Goal: Task Accomplishment & Management: Complete application form

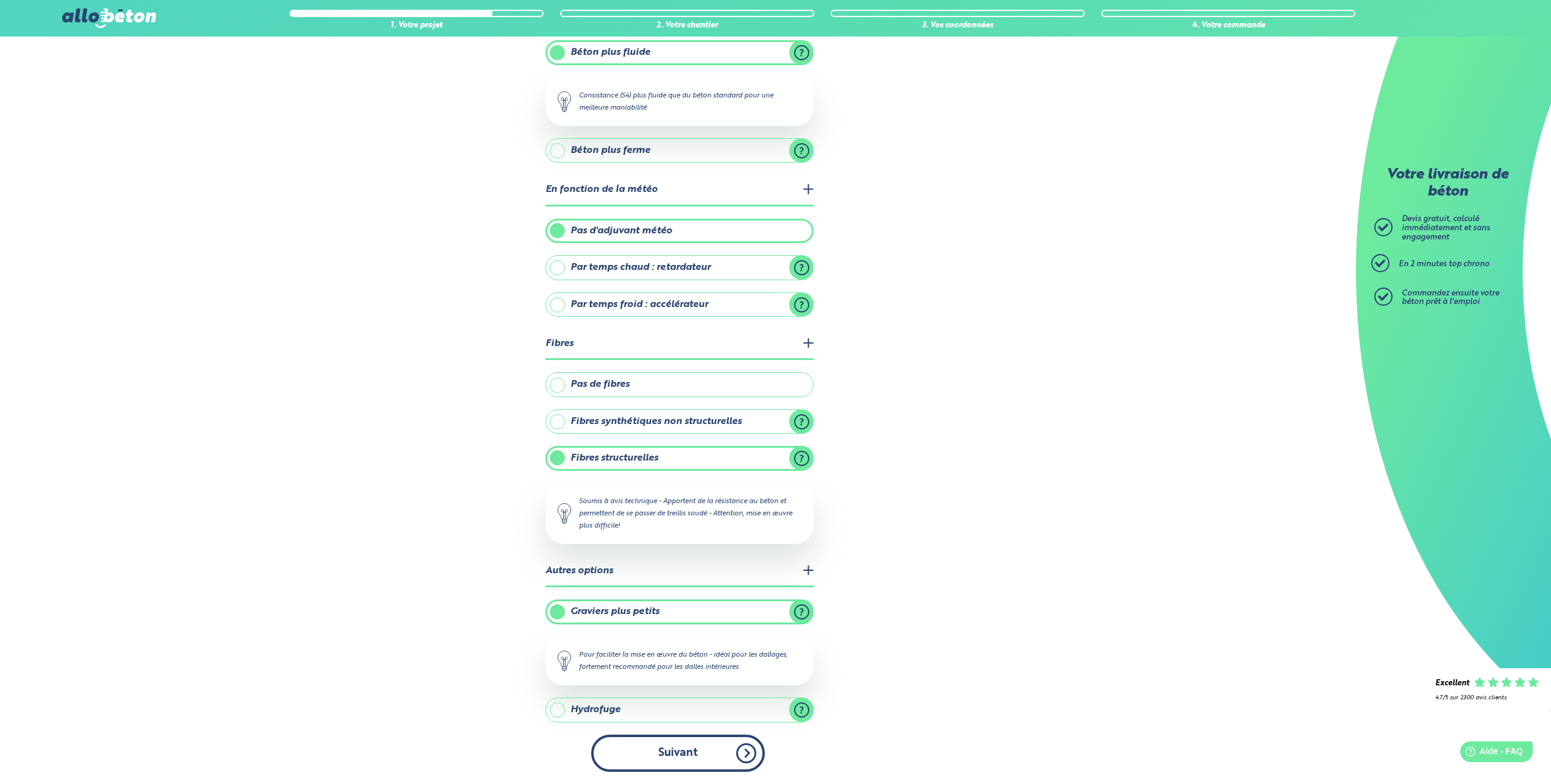
click at [674, 766] on button "Suivant" at bounding box center [677, 753] width 174 height 37
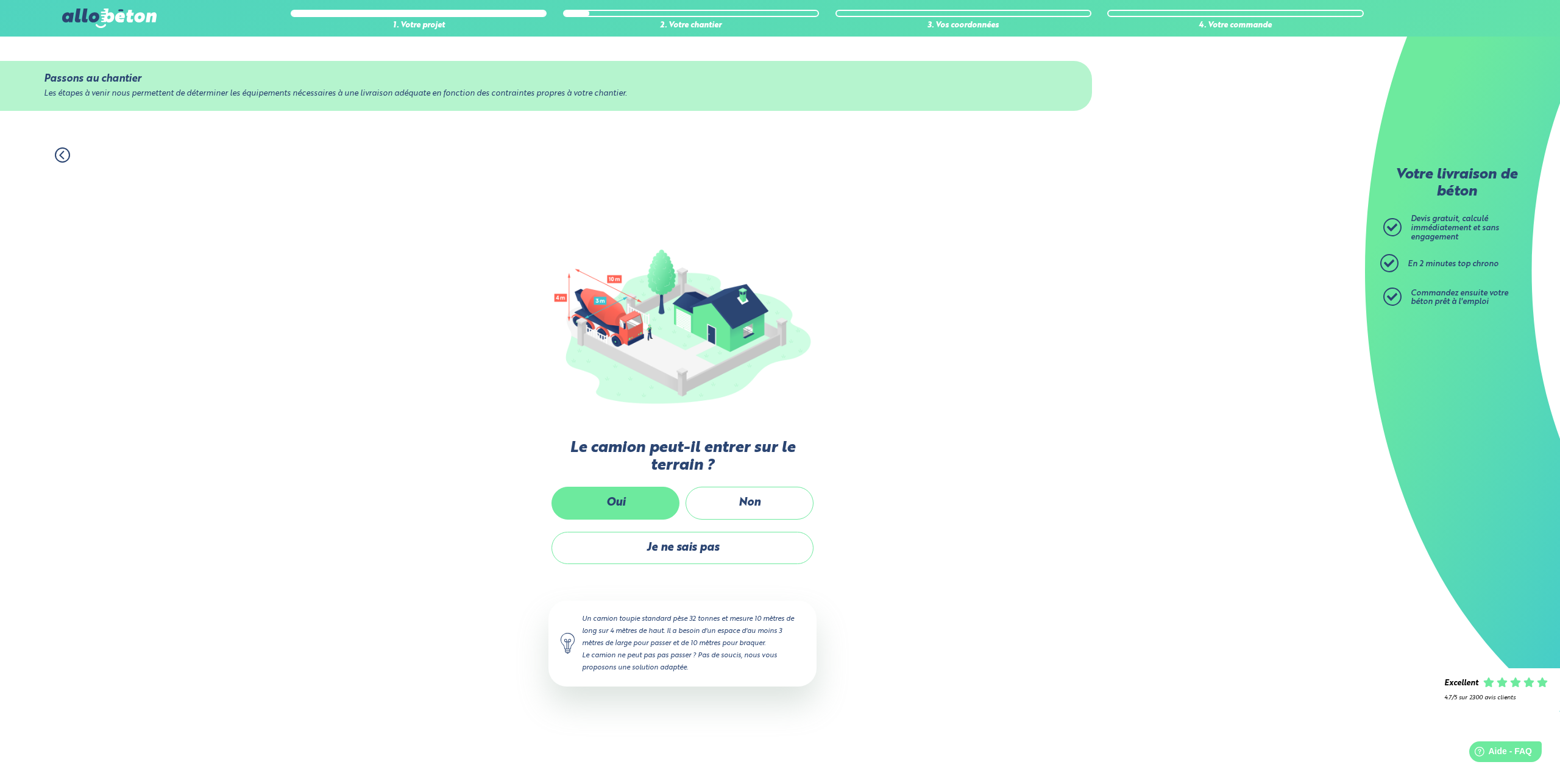
click at [645, 503] on label "Oui" at bounding box center [616, 503] width 128 height 32
click at [0, 0] on input "Oui" at bounding box center [0, 0] width 0 height 0
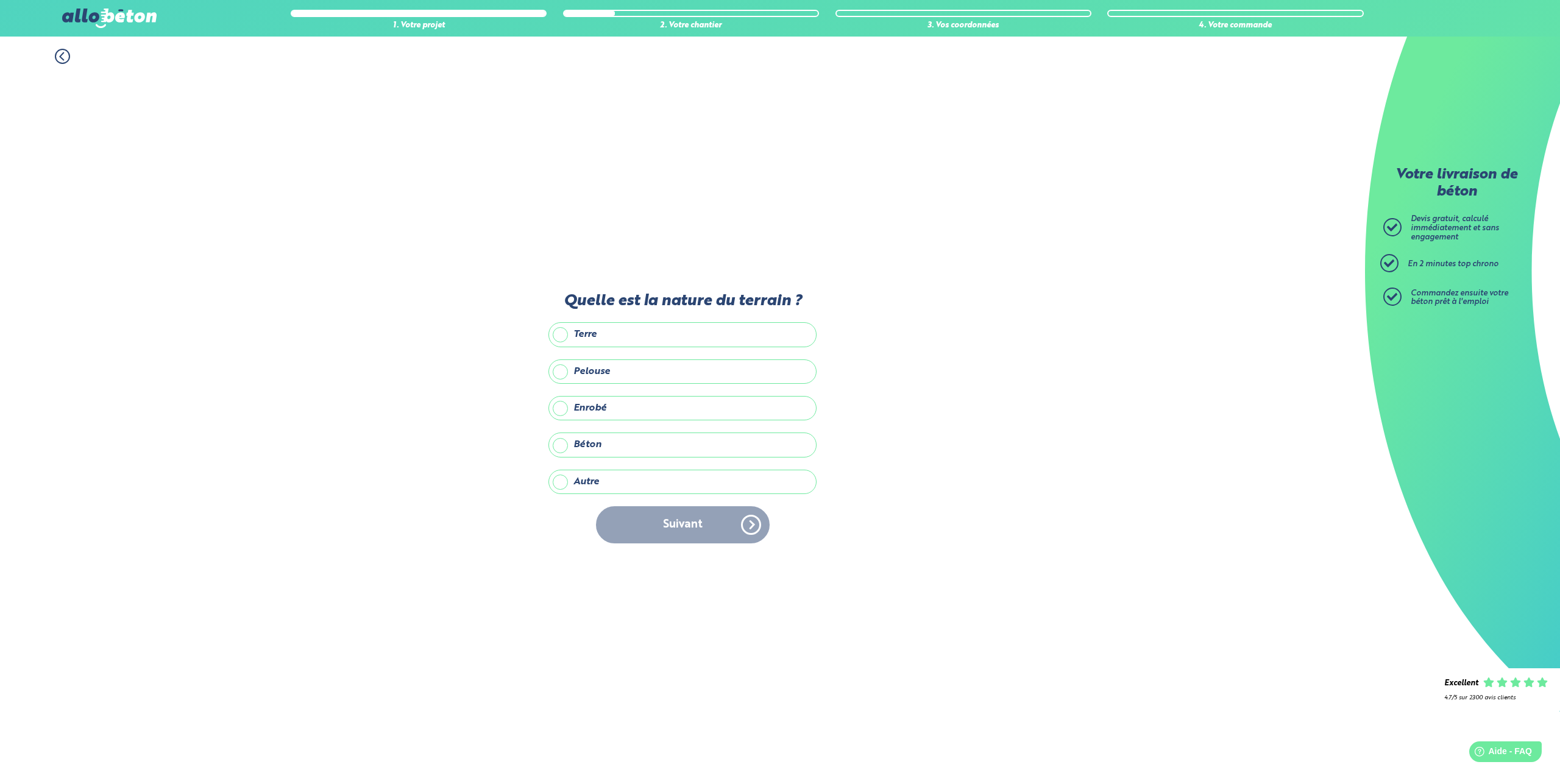
click at [586, 337] on label "Terre" at bounding box center [682, 334] width 268 height 25
click at [0, 0] on input "Terre" at bounding box center [0, 0] width 0 height 0
click at [687, 535] on button "Suivant" at bounding box center [682, 525] width 174 height 37
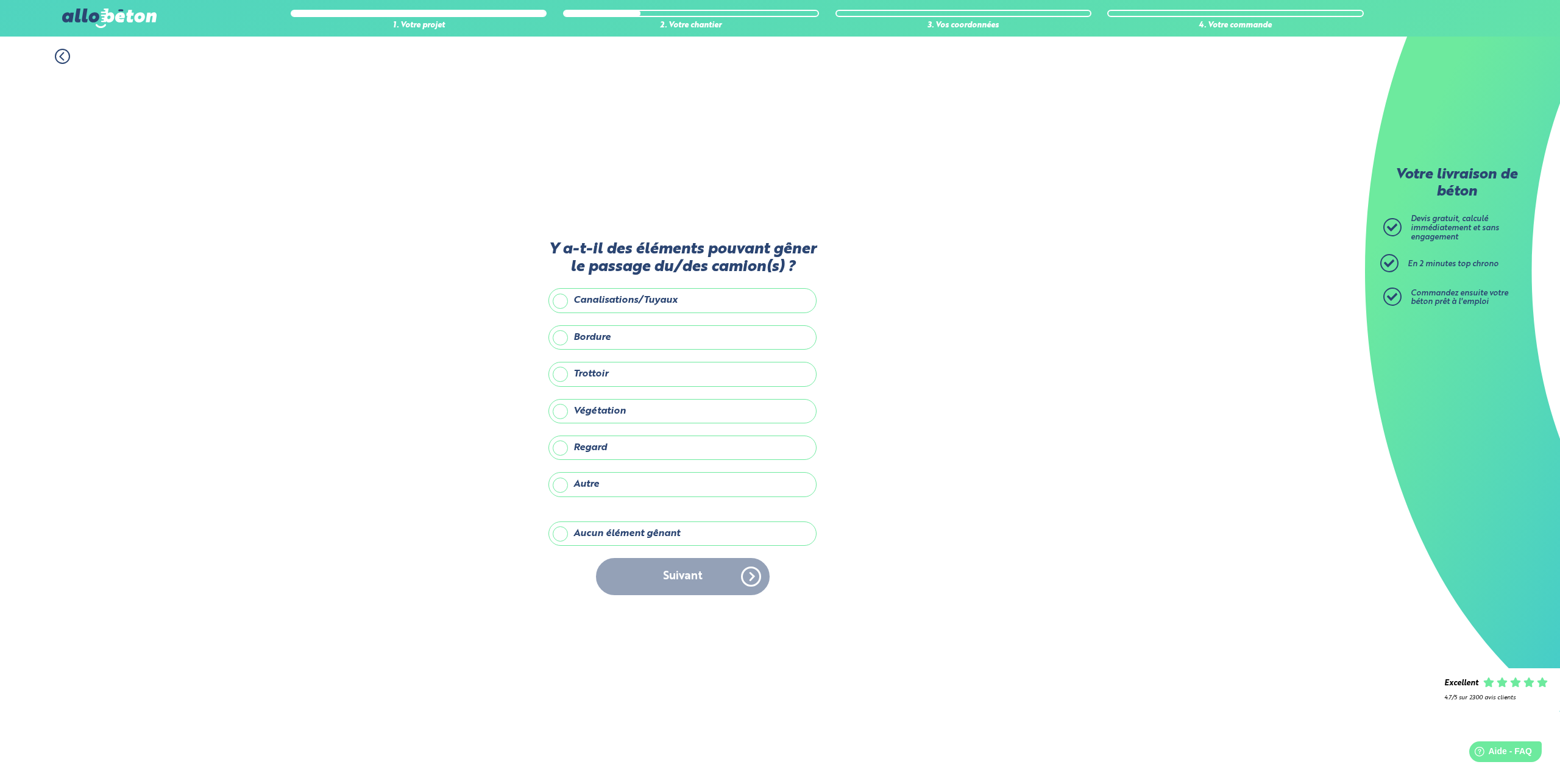
click at [640, 527] on label "Aucun élément gênant" at bounding box center [682, 534] width 268 height 25
click at [0, 0] on input "Aucun élément gênant" at bounding box center [0, 0] width 0 height 0
click at [663, 565] on button "Suivant" at bounding box center [682, 577] width 174 height 37
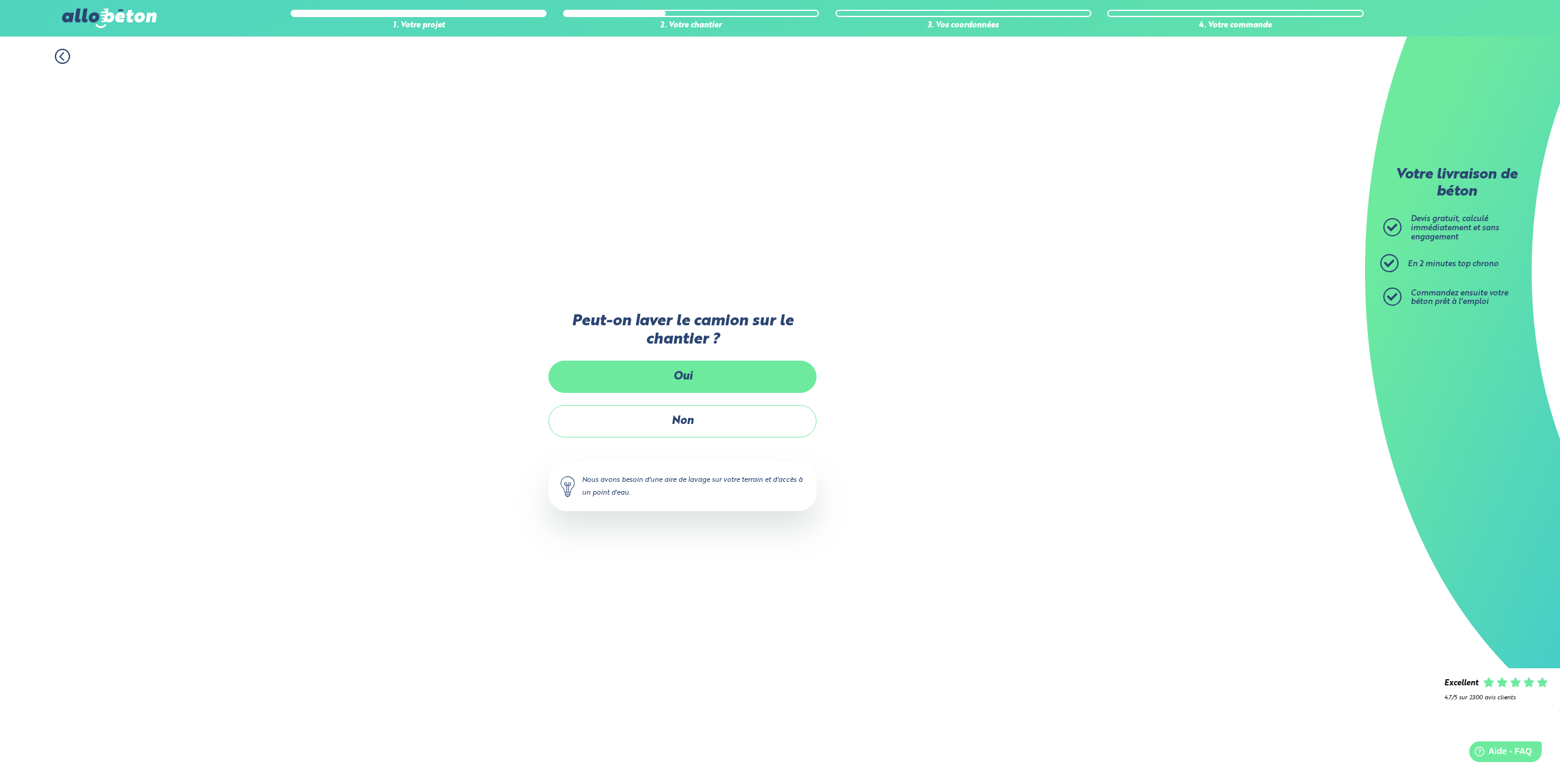
click at [698, 378] on label "Oui" at bounding box center [682, 377] width 268 height 32
click at [0, 0] on input "Oui" at bounding box center [0, 0] width 0 height 0
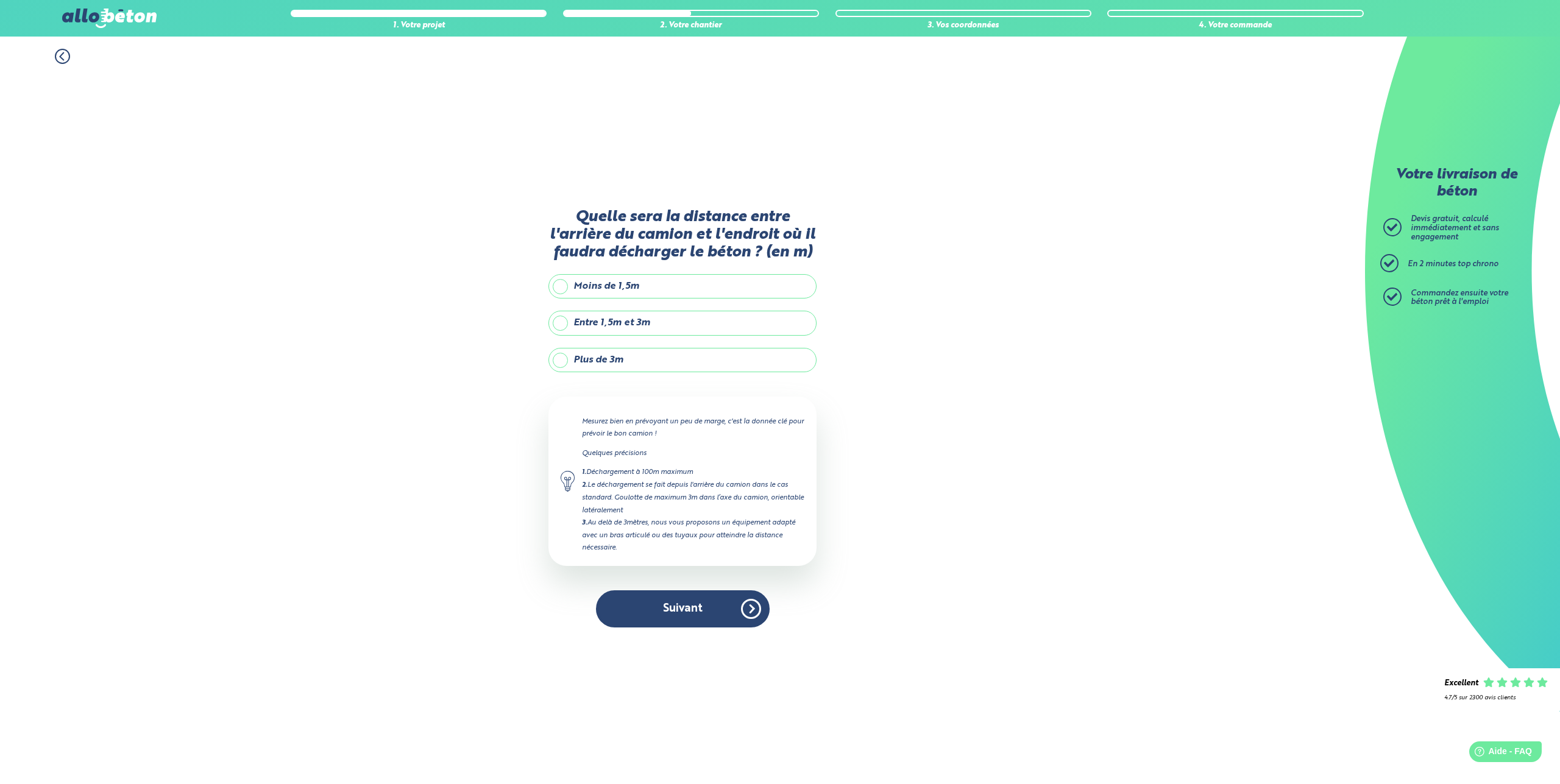
click at [643, 359] on label "Plus de 3m" at bounding box center [682, 360] width 268 height 25
click at [0, 0] on input "Plus de 3m" at bounding box center [0, 0] width 0 height 0
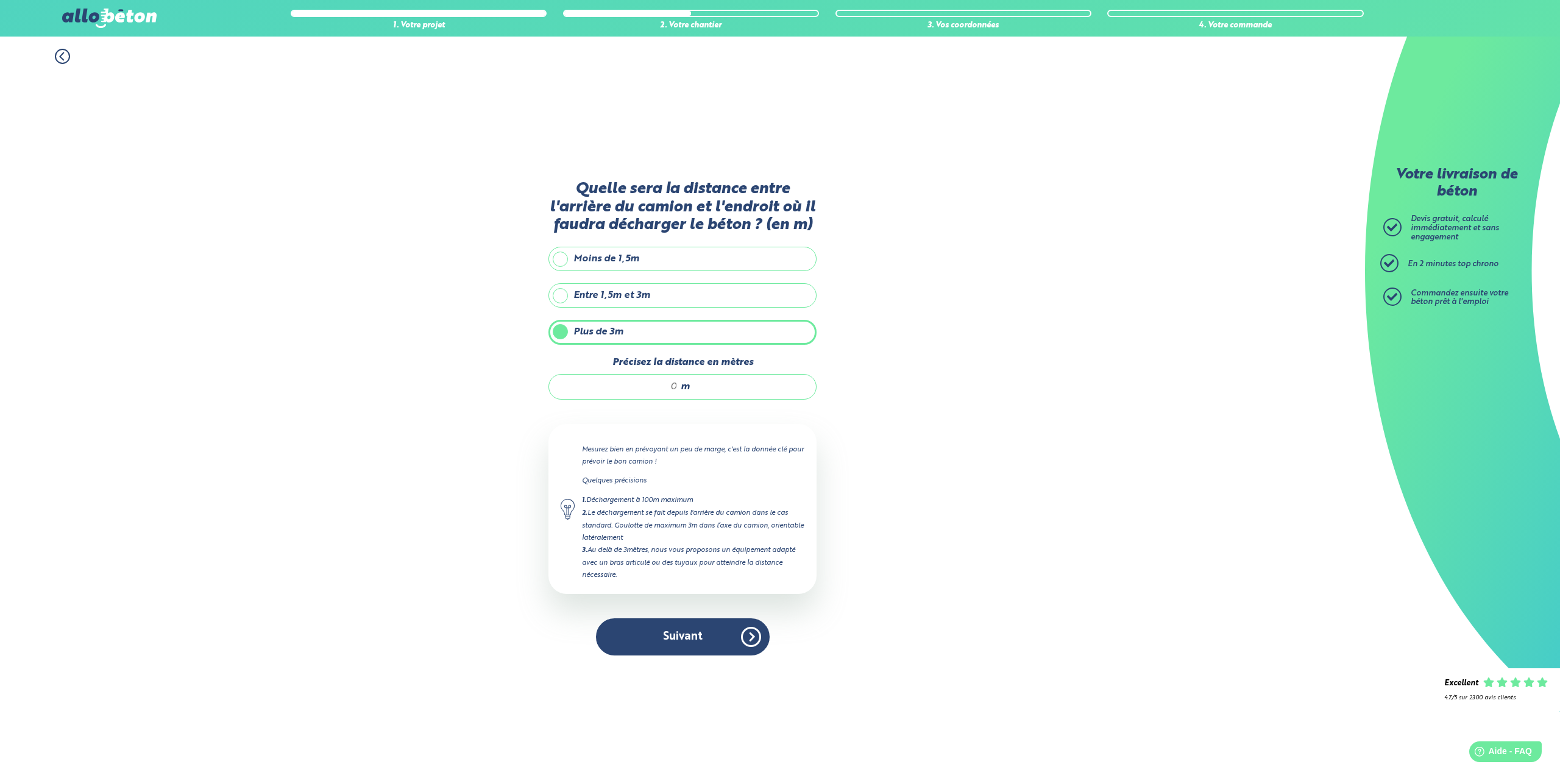
click at [672, 382] on input "Précisez la distance en mètres" at bounding box center [620, 387] width 117 height 12
type input "25"
click at [861, 541] on div "1. Votre projet 2. Votre chantier 3. Vos coordonnées 4. Votre commande Quelle s…" at bounding box center [682, 410] width 1365 height 748
click at [675, 630] on button "Suivant" at bounding box center [682, 637] width 174 height 37
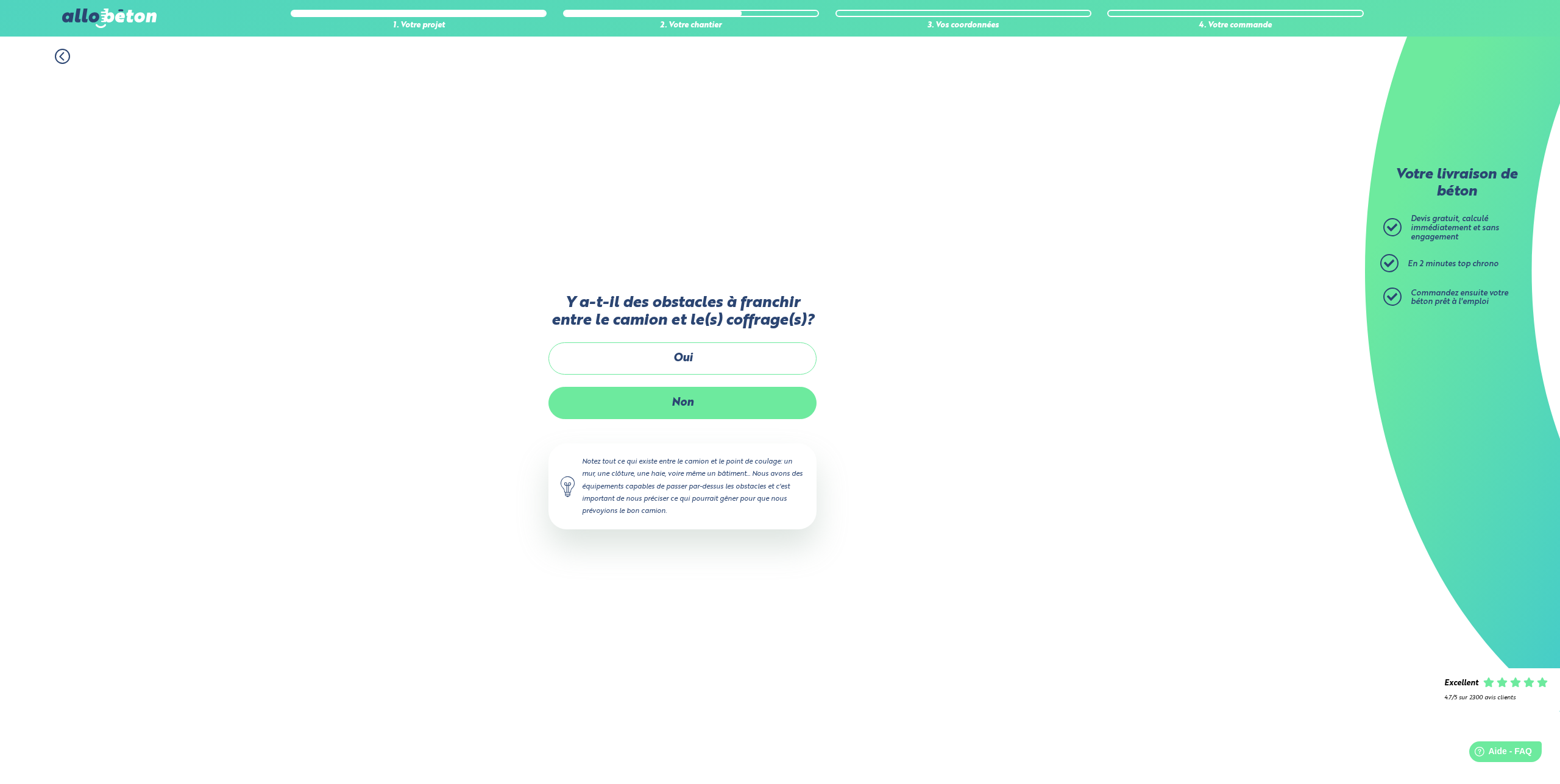
click at [671, 402] on label "Non" at bounding box center [682, 403] width 268 height 32
click at [0, 0] on input "Non" at bounding box center [0, 0] width 0 height 0
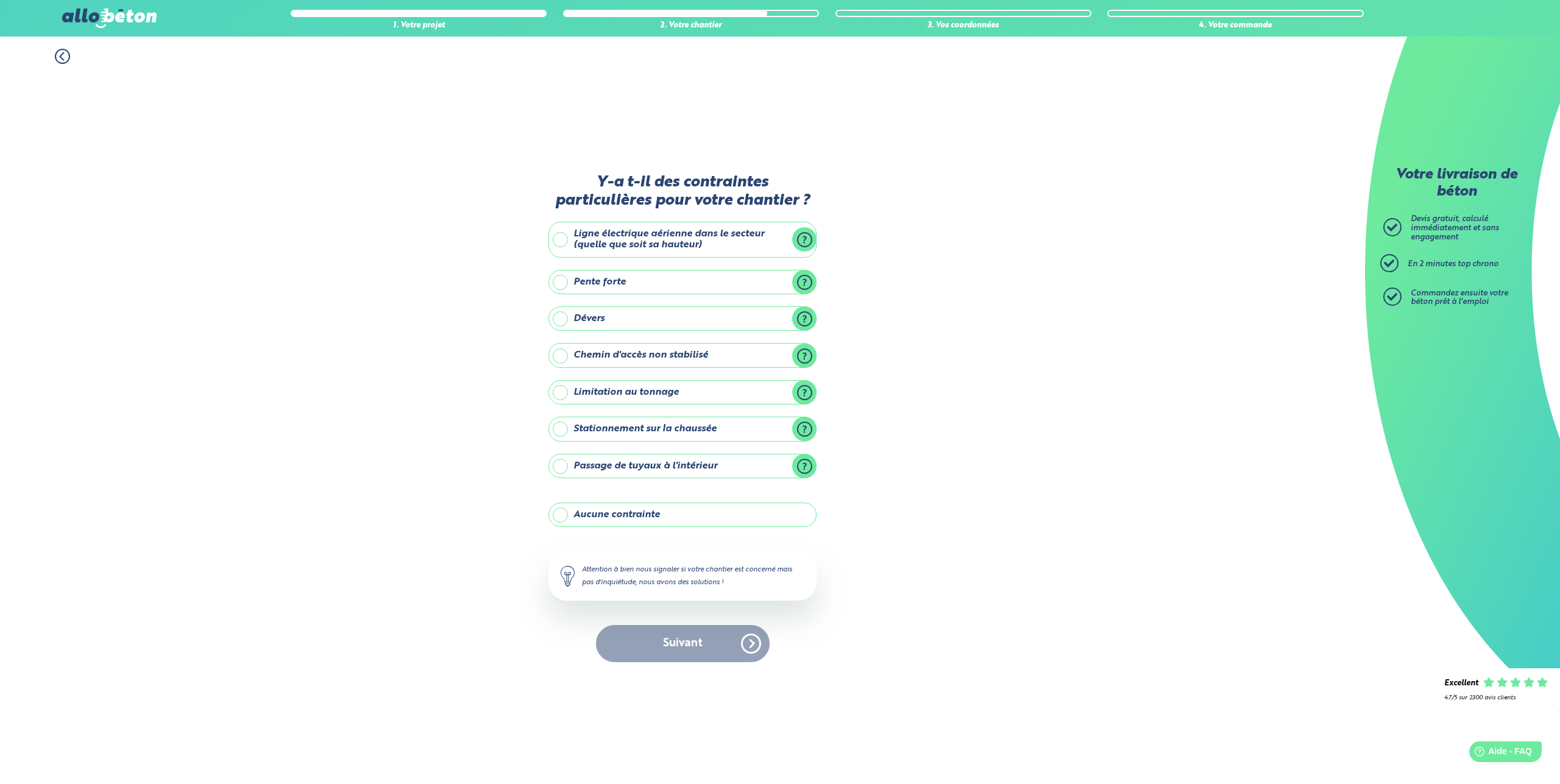
click at [624, 232] on label "Ligne électrique aérienne dans le secteur (quelle que soit sa hauteur)" at bounding box center [682, 239] width 268 height 36
click at [0, 0] on input "Ligne électrique aérienne dans le secteur (quelle que soit sa hauteur)" at bounding box center [0, 0] width 0 height 0
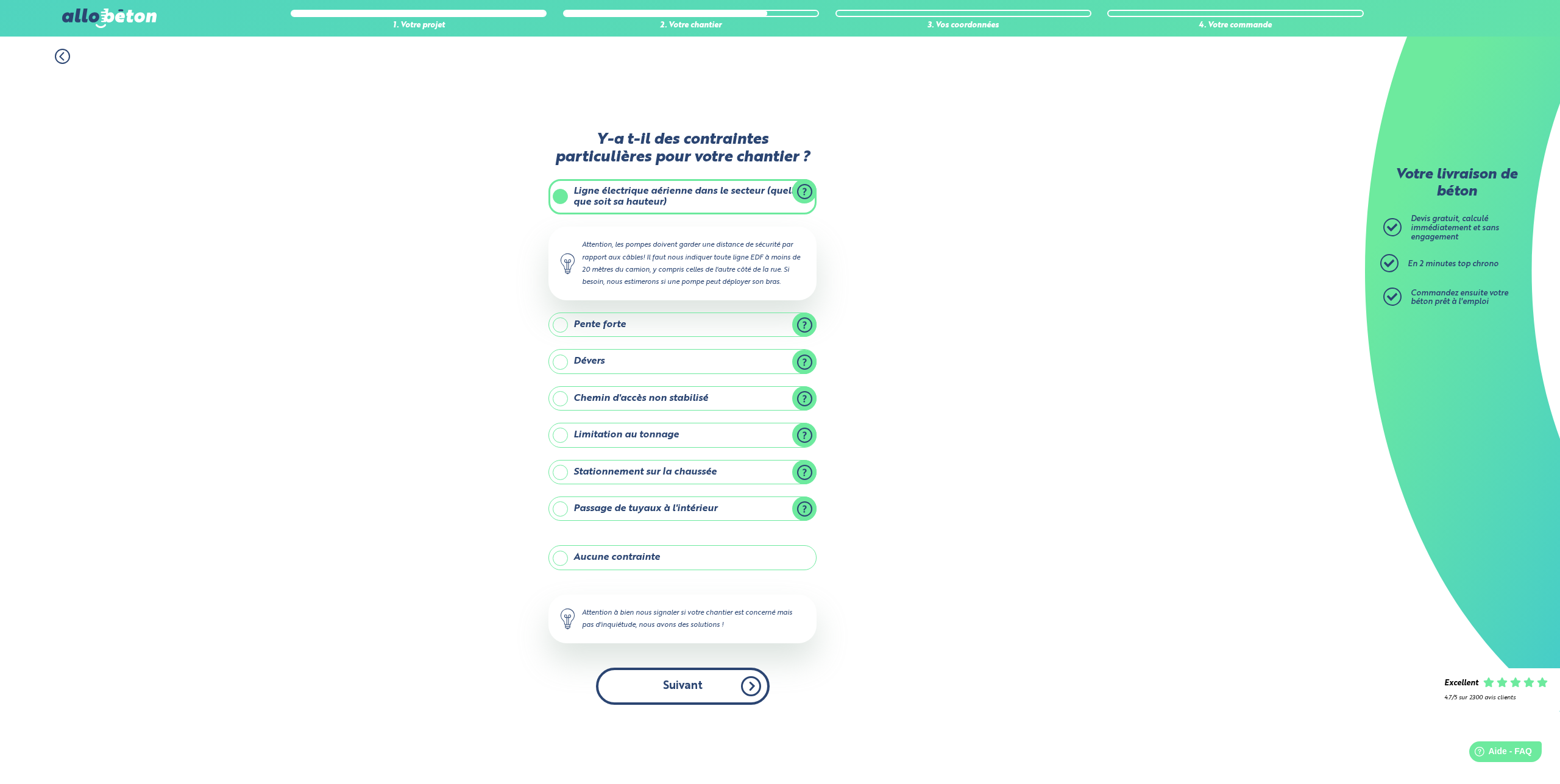
click at [661, 684] on button "Suivant" at bounding box center [682, 687] width 174 height 37
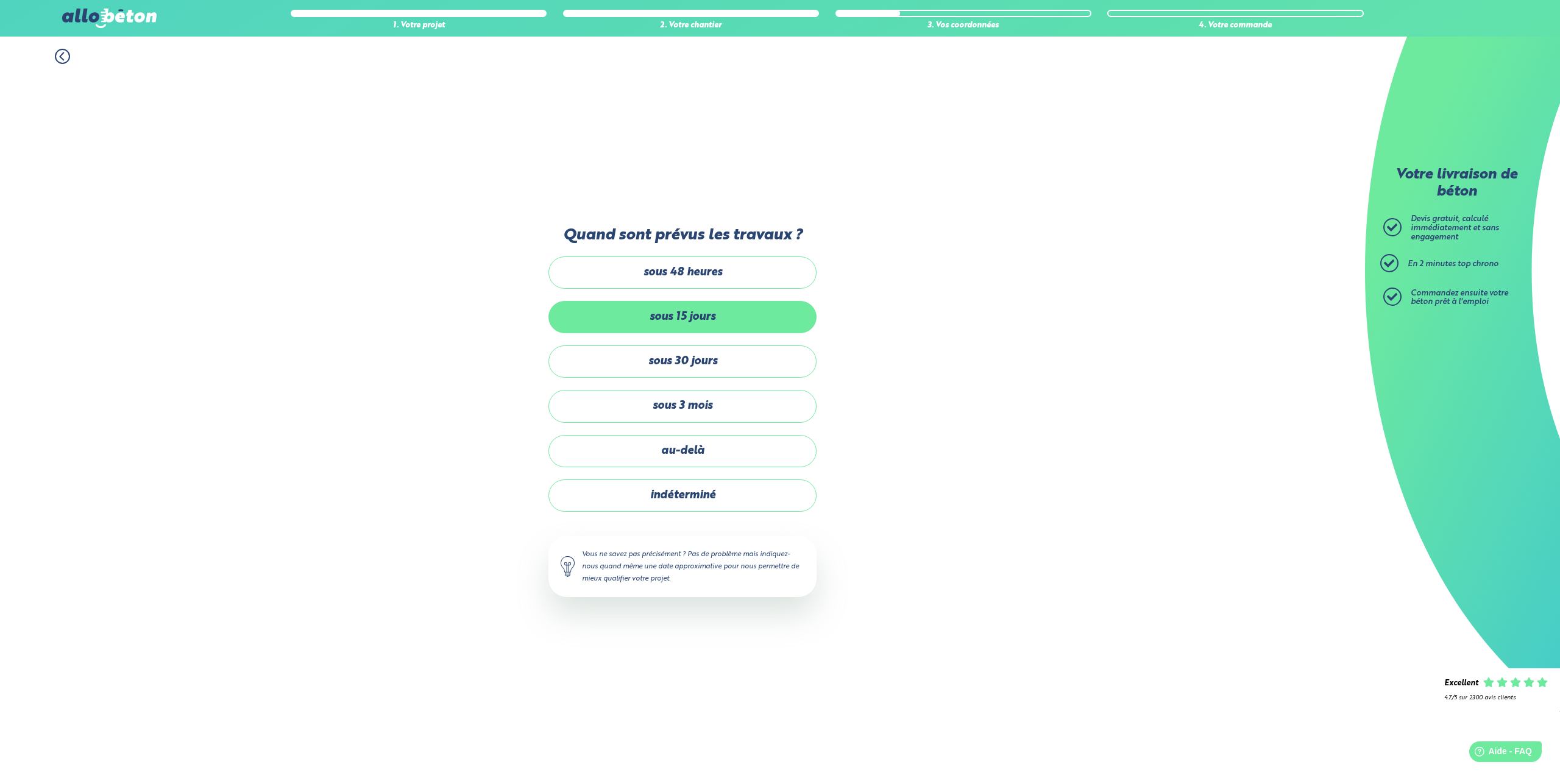
click at [692, 316] on label "sous 15 jours" at bounding box center [682, 317] width 268 height 32
click at [0, 0] on input "sous 15 jours" at bounding box center [0, 0] width 0 height 0
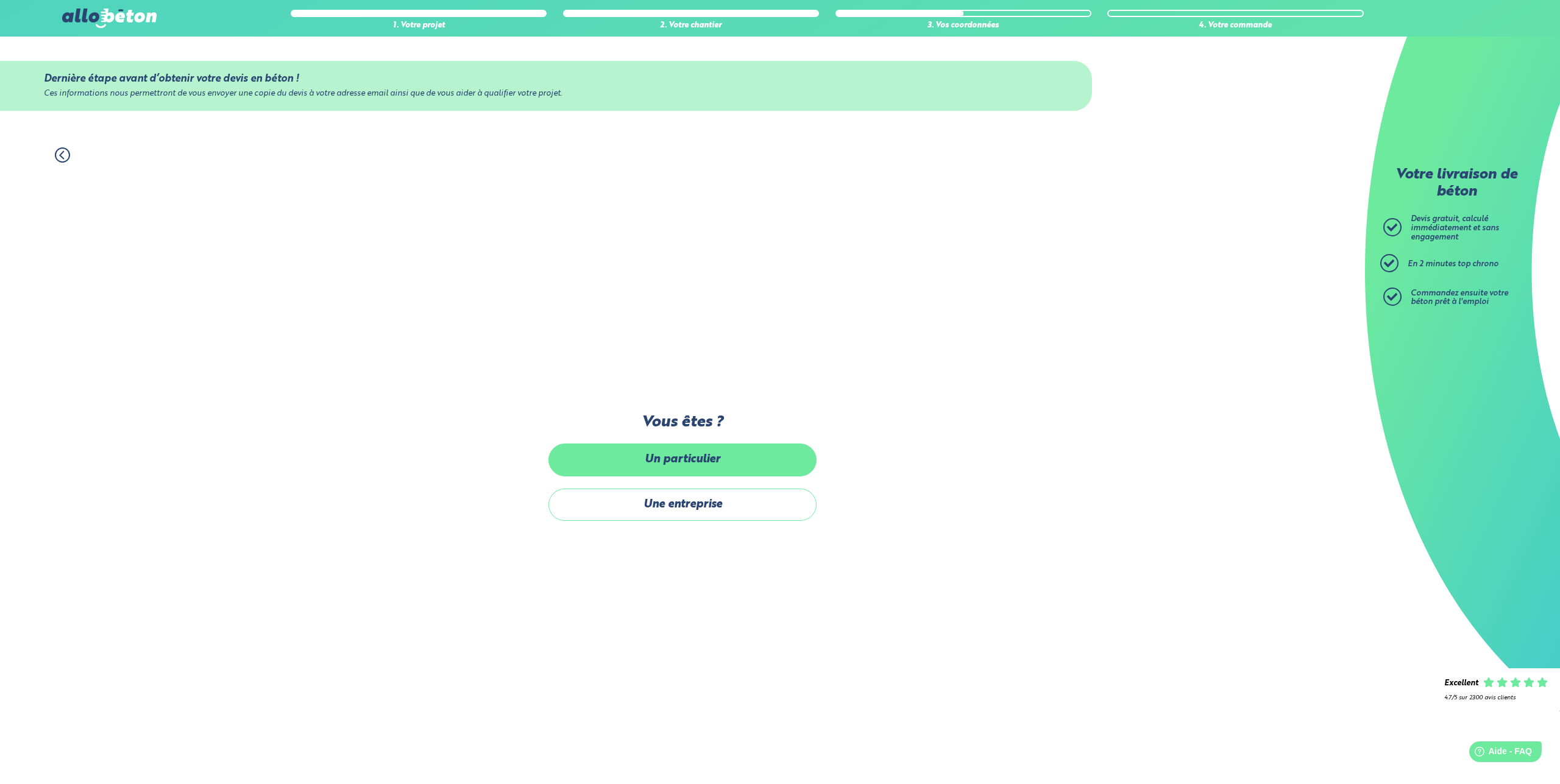
click at [693, 445] on label "Un particulier" at bounding box center [682, 460] width 268 height 32
click at [0, 0] on input "Un particulier" at bounding box center [0, 0] width 0 height 0
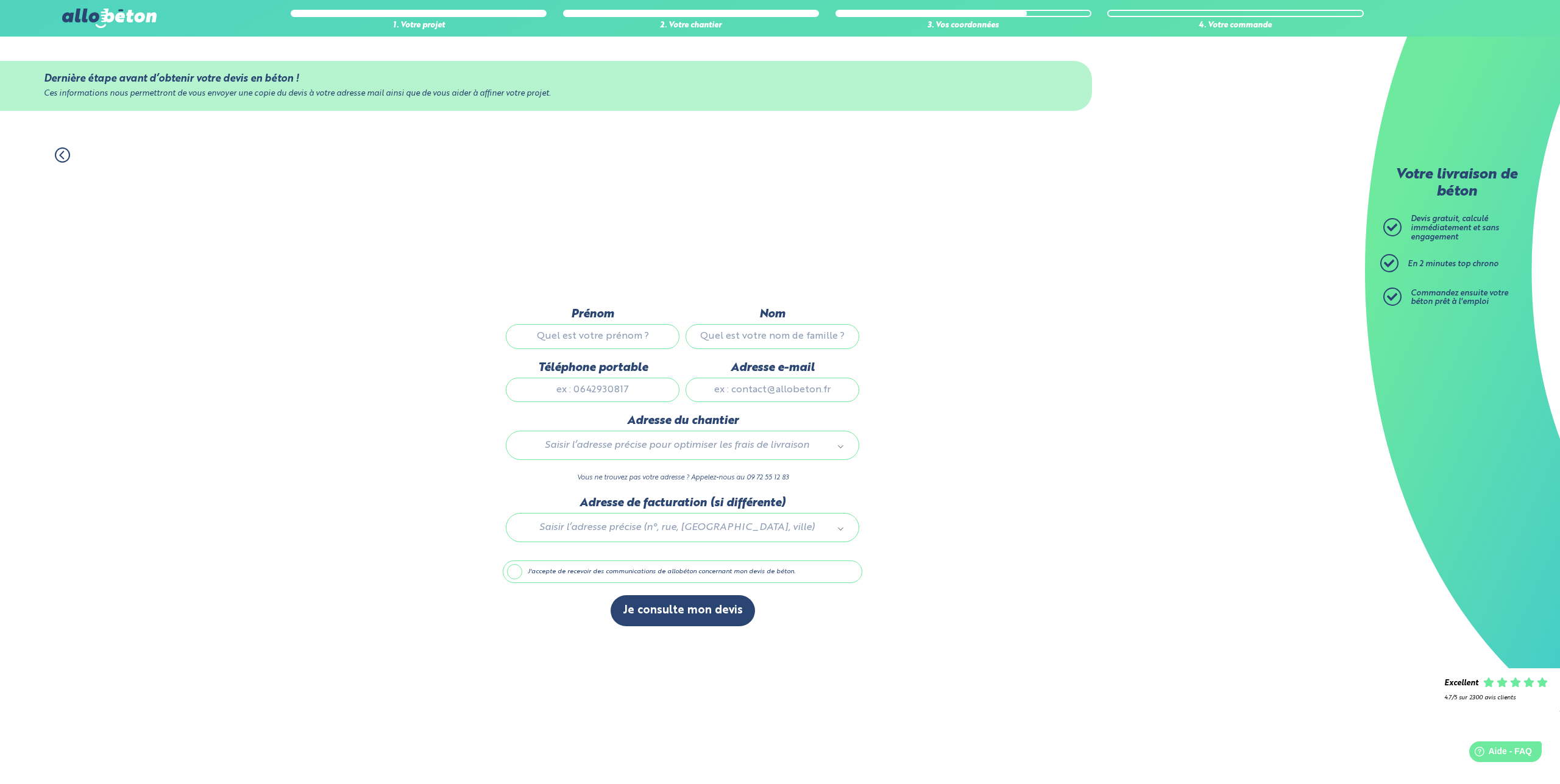
click at [615, 334] on input "Prénom" at bounding box center [593, 337] width 174 height 25
type input "AURELIEN"
type input "SENTIS"
type input "0651788368"
type input "asentis@gmail.com"
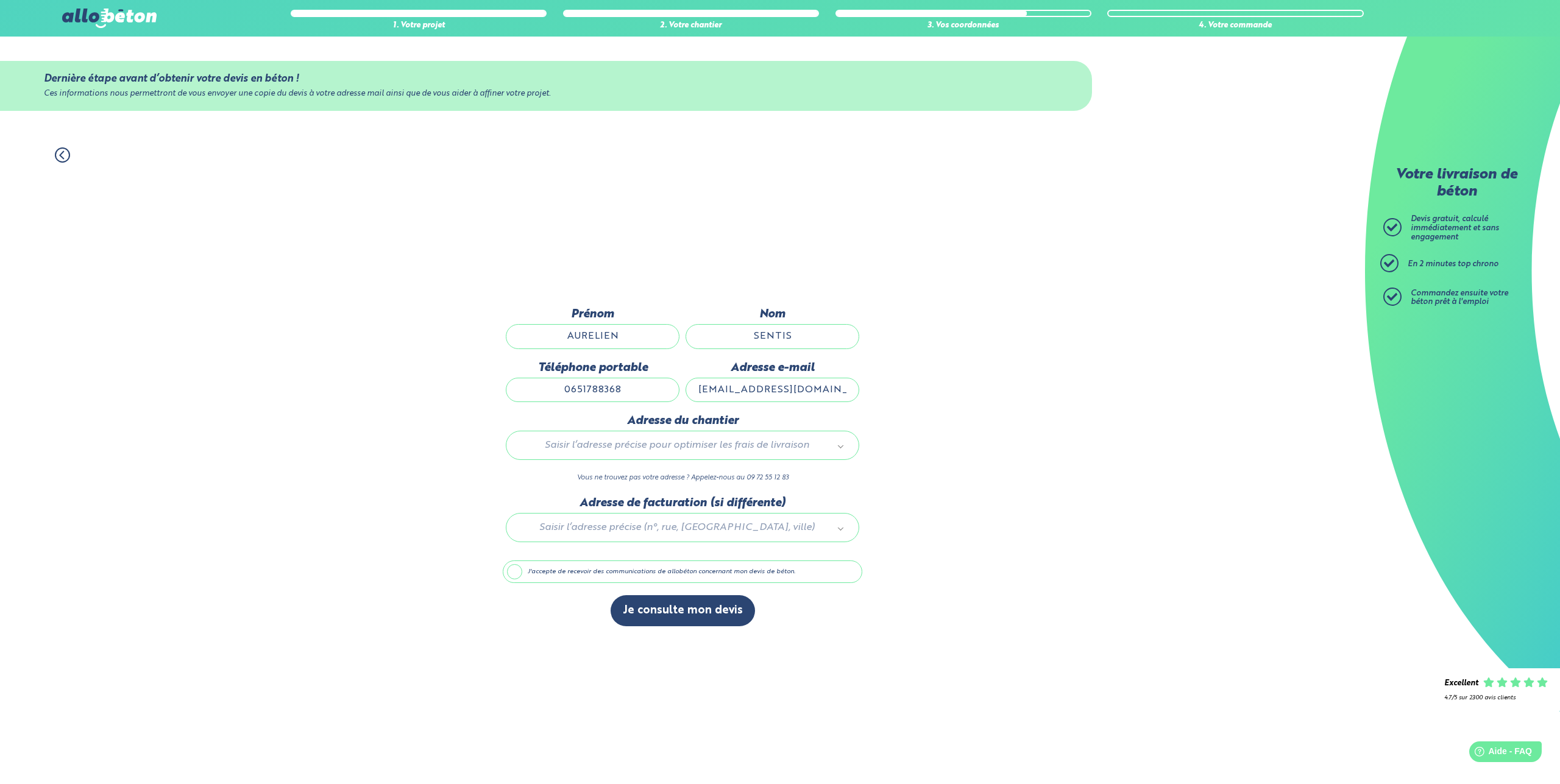
type input "13A Rue de l'Aurore, BP50019, BP50019, BP50019, BP50019"
drag, startPoint x: 804, startPoint y: 475, endPoint x: 103, endPoint y: 394, distance: 705.7
click at [103, 394] on body "09 72 55 12 83 Conseils et Appel Gratuits nos produits le béton prêt à l'emploi…" at bounding box center [780, 392] width 1560 height 784
type input "3 impasse des marronniers 79600 louin"
click at [685, 528] on div at bounding box center [682, 525] width 359 height 58
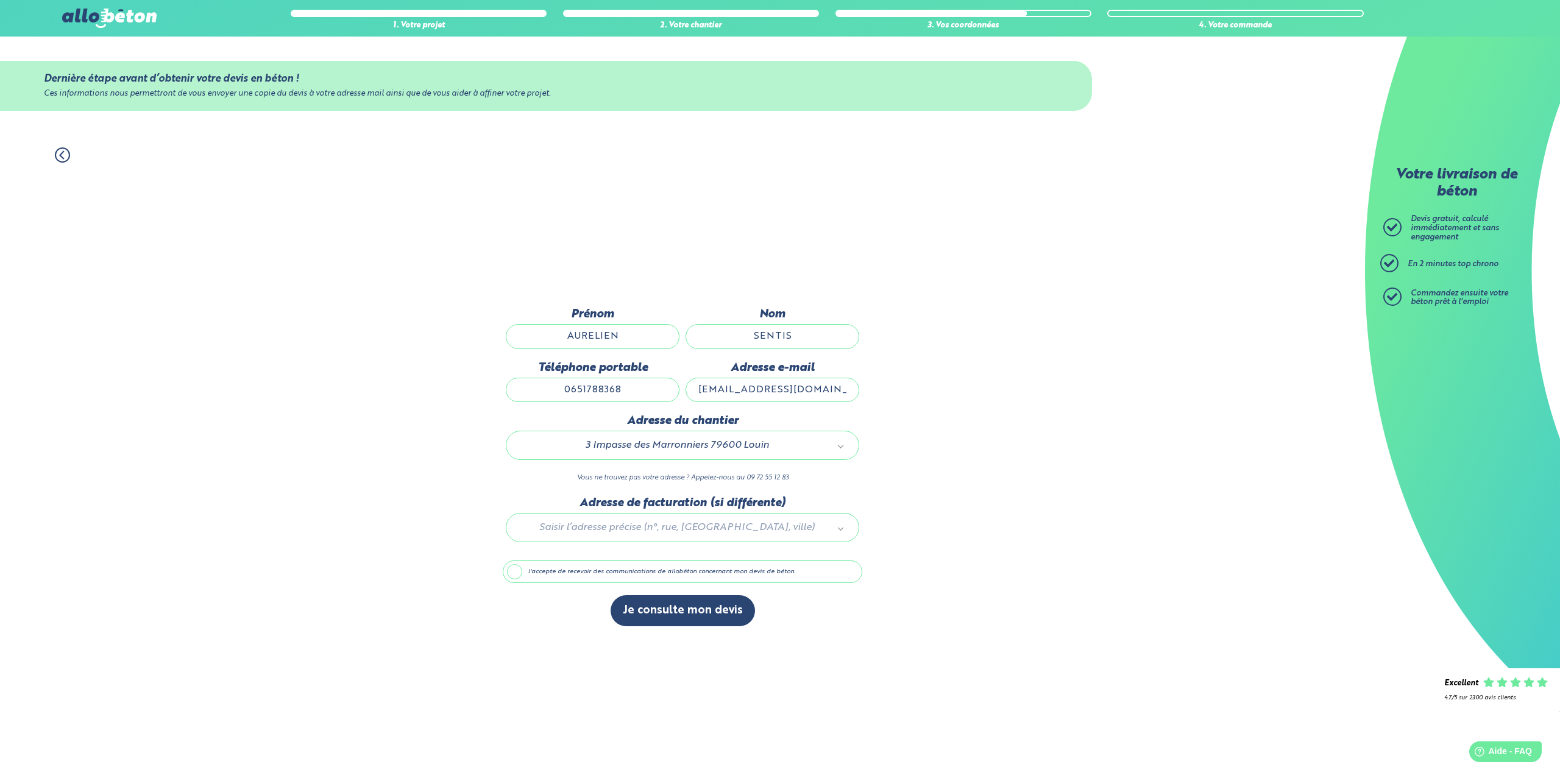
click at [602, 570] on label "J'accepte de recevoir des communications de allobéton concernant mon devis de b…" at bounding box center [682, 572] width 359 height 23
click at [0, 0] on input "J'accepte de recevoir des communications de allobéton concernant mon devis de b…" at bounding box center [0, 0] width 0 height 0
click at [657, 611] on button "Je consulte mon devis" at bounding box center [682, 611] width 144 height 31
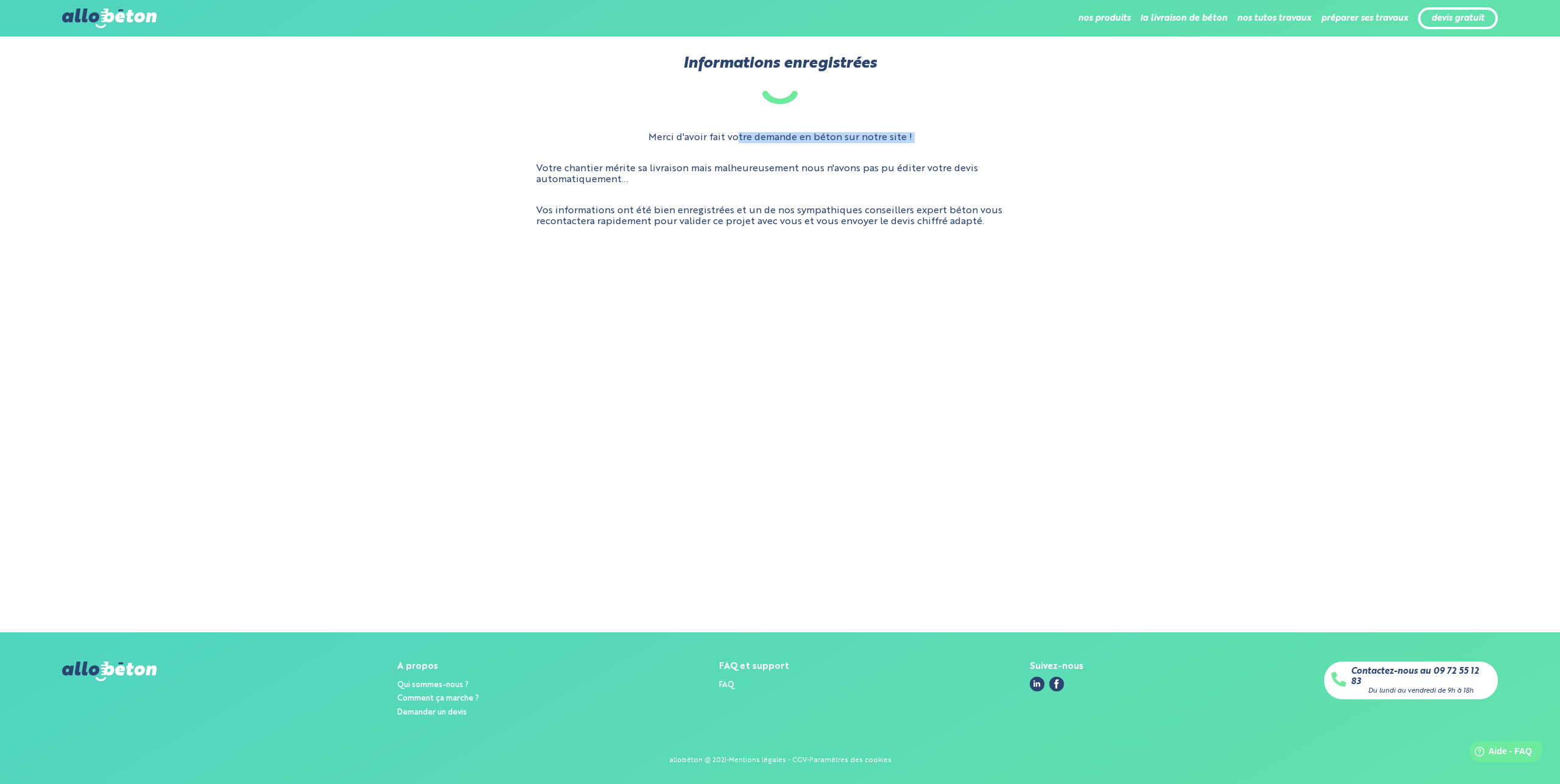
drag, startPoint x: 583, startPoint y: 105, endPoint x: 622, endPoint y: 120, distance: 41.8
click at [622, 120] on div "Informations enregistrées Merci d'avoir fait votre demande en béton sur notre s…" at bounding box center [780, 146] width 1560 height 182
click at [573, 117] on div "Informations enregistrées Merci d'avoir fait votre demande en béton sur notre s…" at bounding box center [780, 146] width 1560 height 182
drag, startPoint x: 592, startPoint y: 123, endPoint x: 1002, endPoint y: 244, distance: 427.5
click at [1002, 244] on main "Informations enregistrées Merci d'avoir fait votre demande en béton sur notre s…" at bounding box center [780, 334] width 1560 height 596
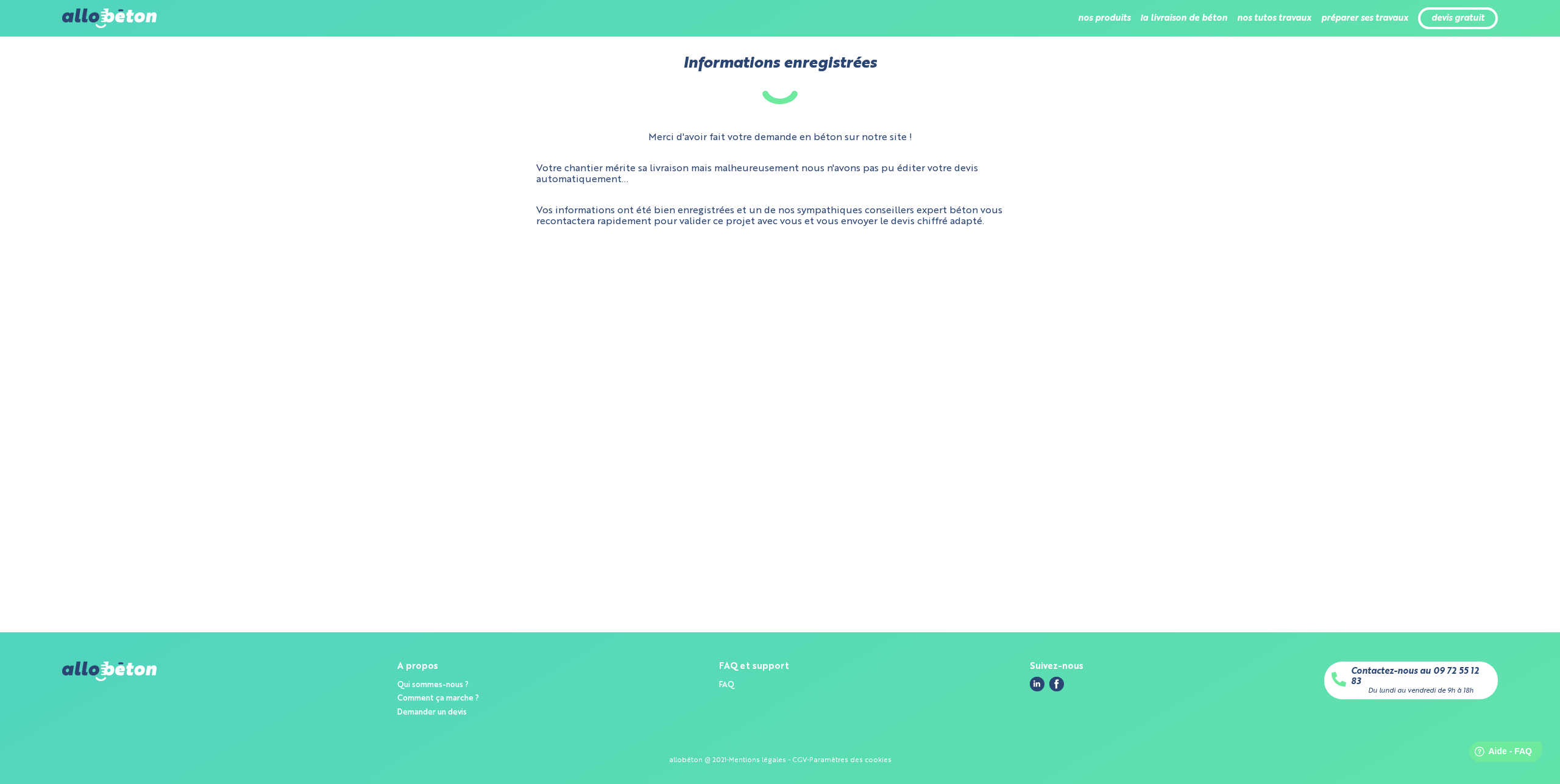
click at [1004, 226] on p "Vos informations ont été bien enregistrées et un de nos sympathiques conseiller…" at bounding box center [780, 216] width 488 height 22
drag, startPoint x: 527, startPoint y: 206, endPoint x: 1110, endPoint y: 258, distance: 585.3
click at [1110, 258] on main "Informations enregistrées Merci d'avoir fait votre demande en béton sur notre s…" at bounding box center [780, 334] width 1560 height 596
click at [915, 211] on p "Vos informations ont été bien enregistrées et un de nos sympathiques conseiller…" at bounding box center [780, 216] width 488 height 22
drag, startPoint x: 1015, startPoint y: 239, endPoint x: 596, endPoint y: 110, distance: 438.4
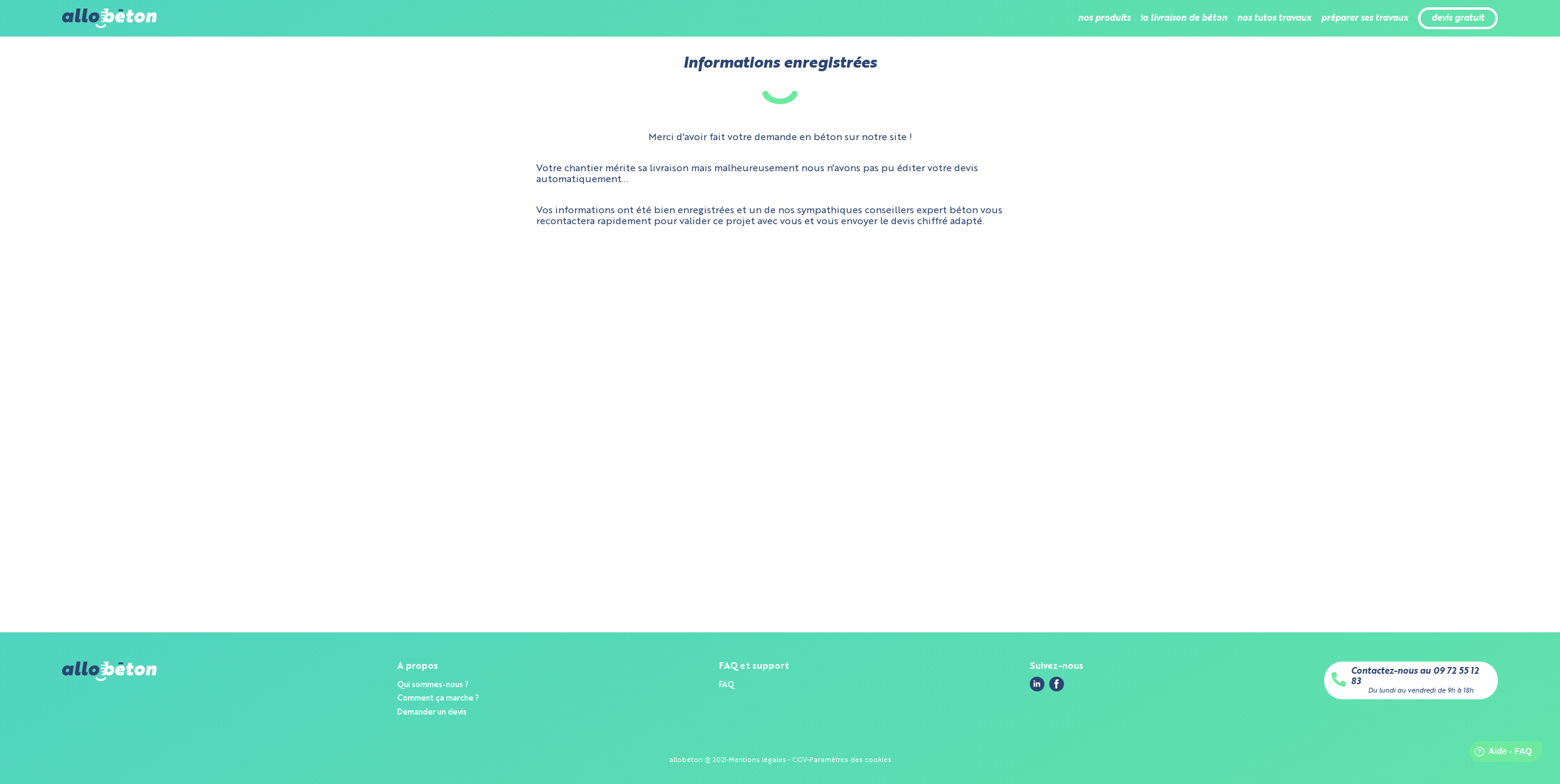
click at [596, 110] on main "Informations enregistrées Merci d'avoir fait votre demande en béton sur notre s…" at bounding box center [780, 334] width 1560 height 596
click at [596, 110] on div "Informations enregistrées Merci d'avoir fait votre demande en béton sur notre s…" at bounding box center [780, 146] width 1560 height 182
click at [141, 30] on link at bounding box center [108, 25] width 93 height 10
